Goal: Task Accomplishment & Management: Use online tool/utility

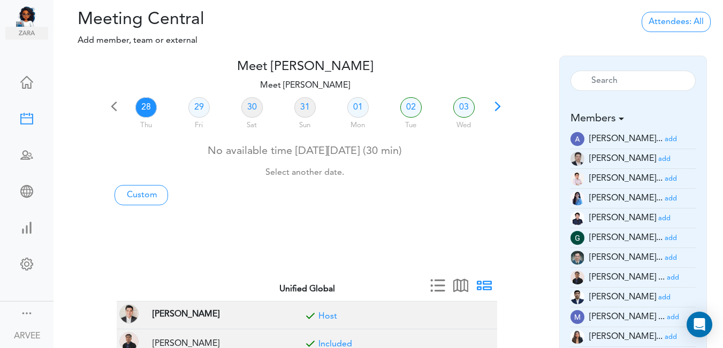
click at [498, 103] on span at bounding box center [497, 110] width 15 height 15
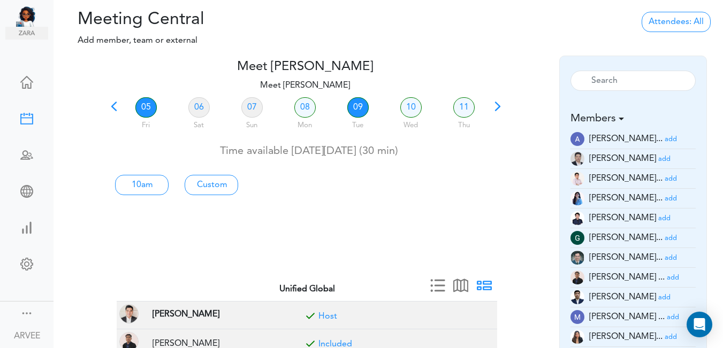
click at [360, 107] on link "09" at bounding box center [357, 107] width 21 height 20
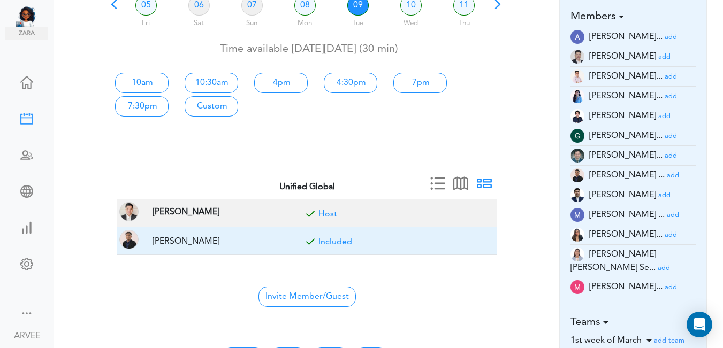
scroll to position [104, 0]
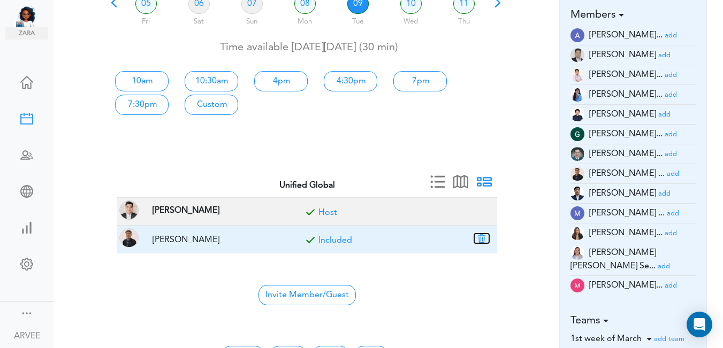
click at [480, 237] on button "button" at bounding box center [481, 239] width 15 height 10
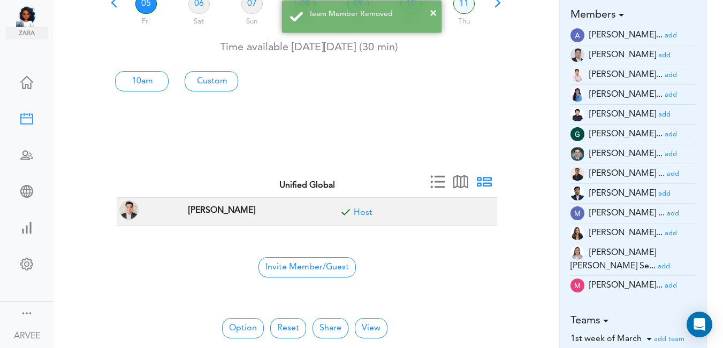
click at [665, 93] on small "add" at bounding box center [671, 95] width 12 height 7
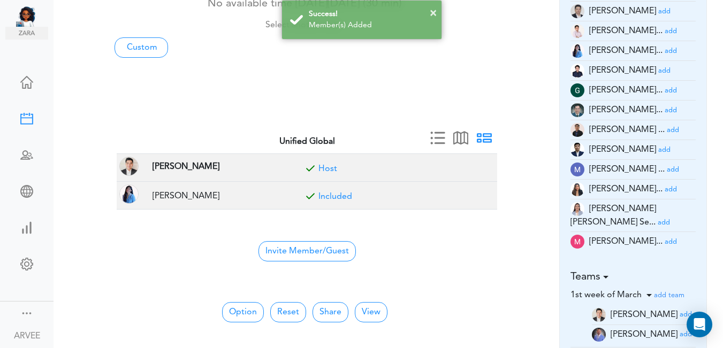
scroll to position [149, 0]
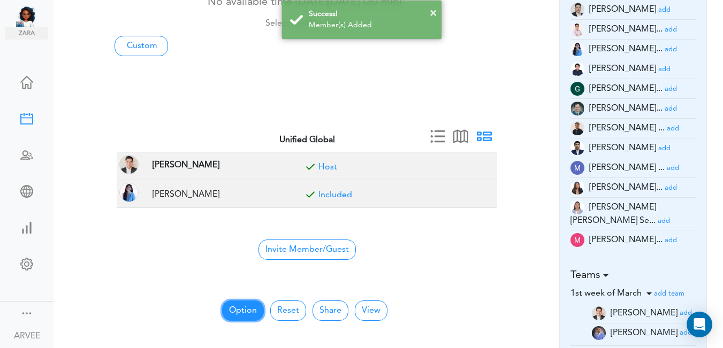
click at [239, 312] on button "Option" at bounding box center [243, 311] width 42 height 20
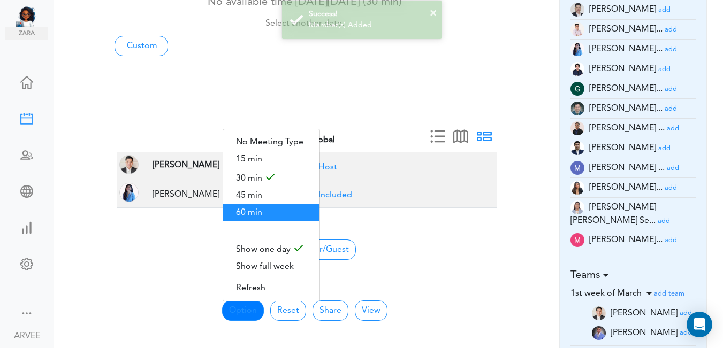
click at [265, 207] on span "60 min" at bounding box center [271, 212] width 96 height 17
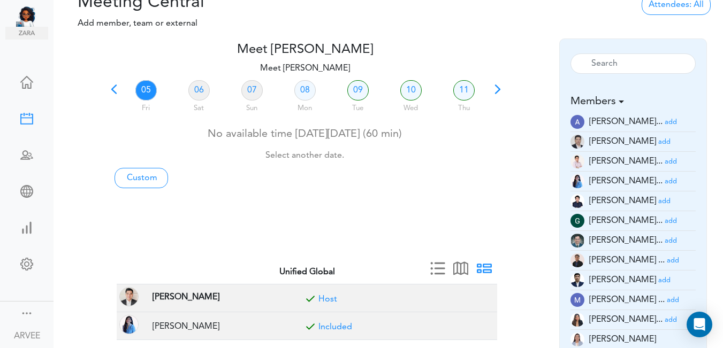
scroll to position [0, 0]
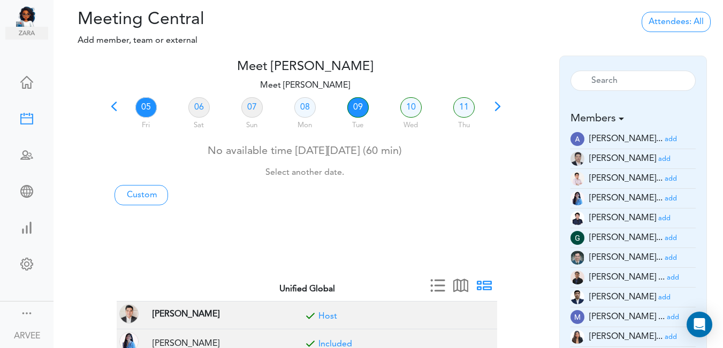
click at [365, 106] on link "09" at bounding box center [357, 107] width 21 height 20
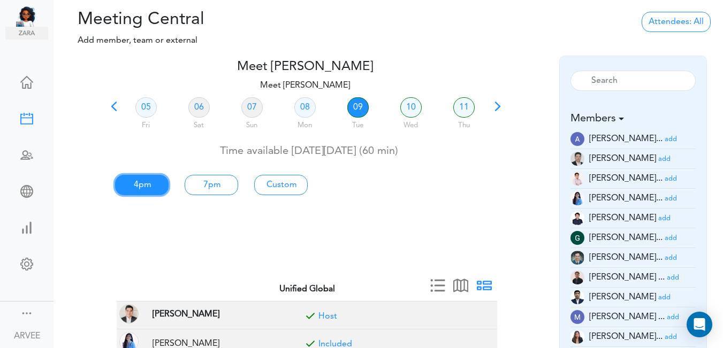
click at [135, 185] on link "4pm" at bounding box center [142, 185] width 54 height 20
type input "Meet [PERSON_NAME]"
type input "[URL][DOMAIN_NAME][SECURITY_DATA]"
type input "[DATE]T16:00"
type input "[DATE]T17:00"
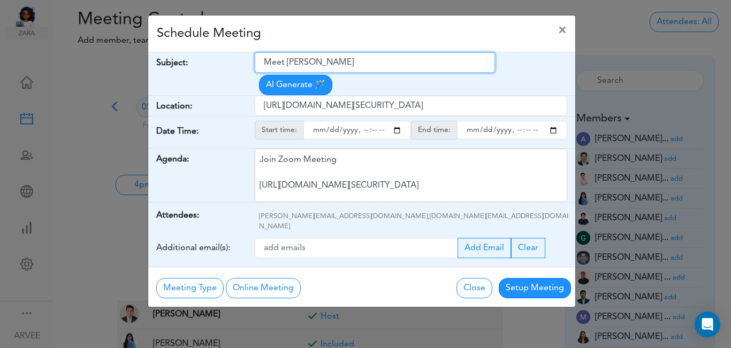
drag, startPoint x: 263, startPoint y: 65, endPoint x: 364, endPoint y: 59, distance: 101.3
click at [364, 59] on input "Meet [PERSON_NAME]" at bounding box center [375, 62] width 240 height 20
paste input "[Client Call] [PERSON_NAME] - TY24 Discussion"
type input "[Client Call] [PERSON_NAME] - TY24 Discussion"
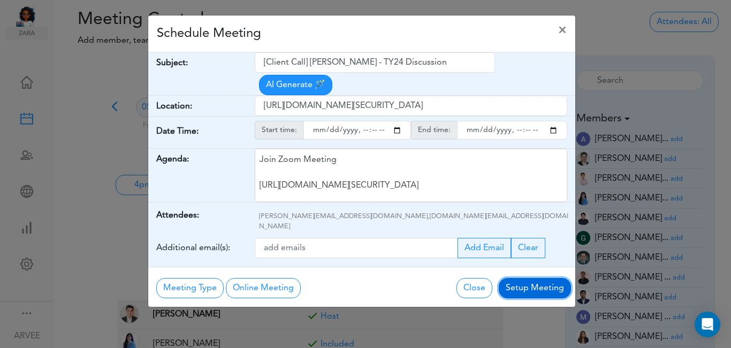
click at [528, 278] on button "Setup Meeting" at bounding box center [535, 288] width 72 height 20
